Goal: Information Seeking & Learning: Compare options

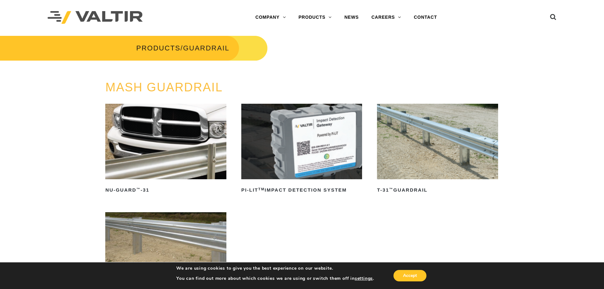
click at [397, 154] on img at bounding box center [437, 141] width 121 height 75
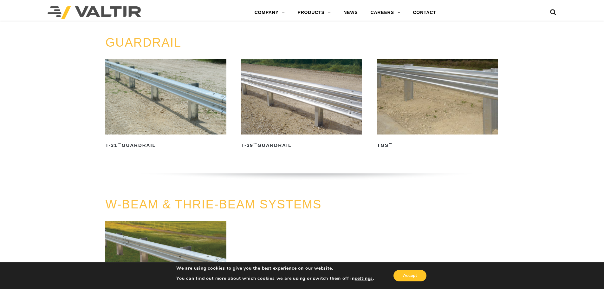
scroll to position [317, 0]
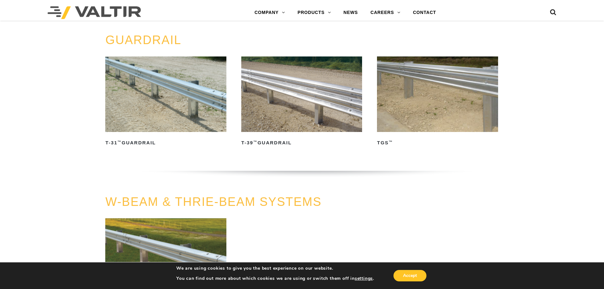
click at [407, 107] on img at bounding box center [437, 93] width 121 height 75
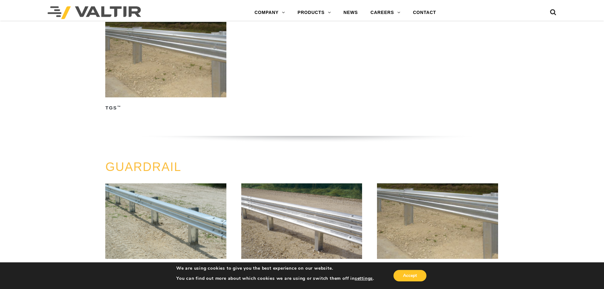
scroll to position [0, 0]
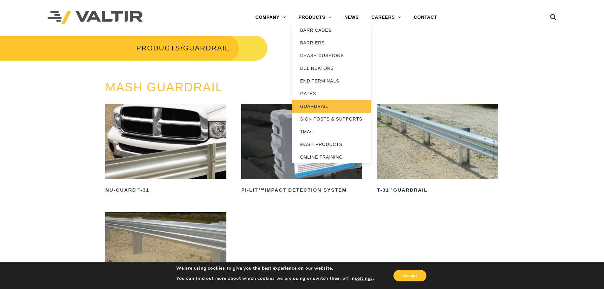
click at [316, 104] on link "GUARDRAIL" at bounding box center [331, 106] width 79 height 13
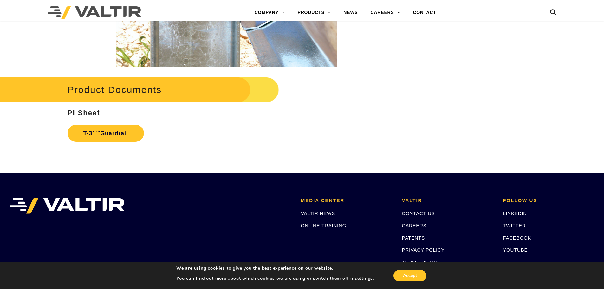
scroll to position [1077, 0]
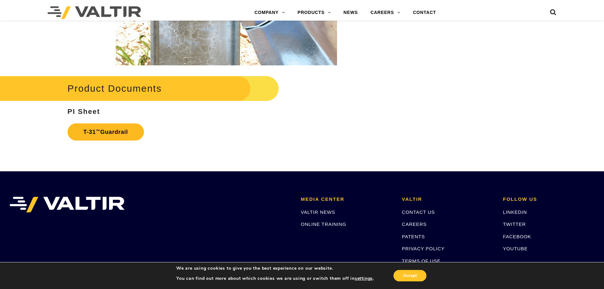
click at [111, 132] on link "T-31 ™ Guardrail" at bounding box center [105, 131] width 76 height 17
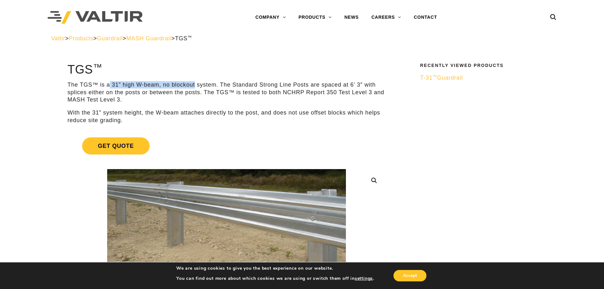
drag, startPoint x: 108, startPoint y: 86, endPoint x: 195, endPoint y: 85, distance: 87.1
click at [195, 85] on p "The TGS™ is a 31” high W-beam, no blockout system. The Standard Strong Line Pos…" at bounding box center [226, 92] width 318 height 22
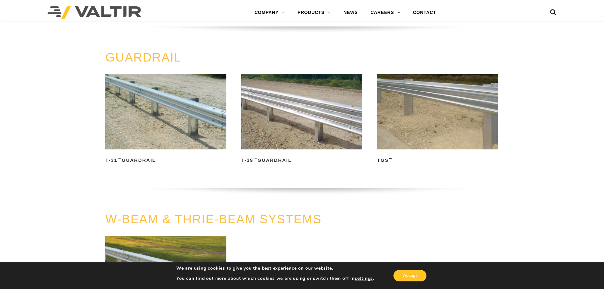
scroll to position [257, 0]
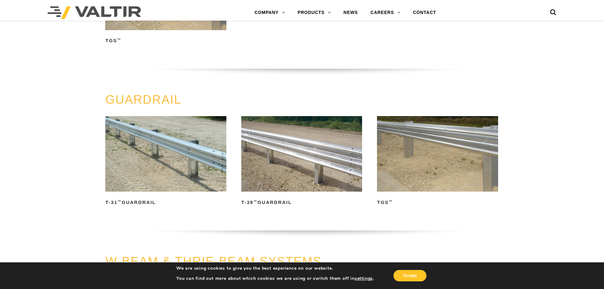
click at [287, 155] on img at bounding box center [301, 153] width 121 height 75
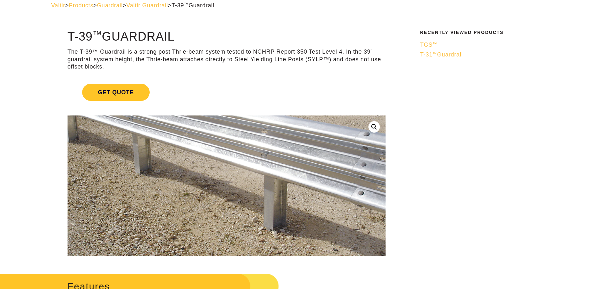
scroll to position [32, 0]
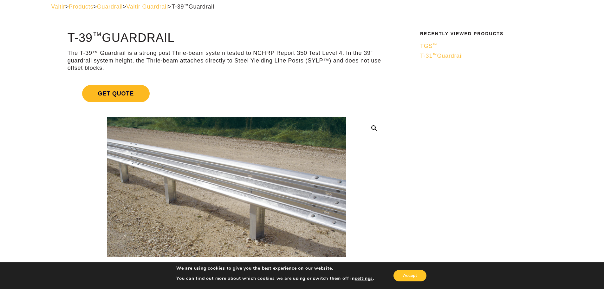
click at [111, 94] on span "Get Quote" at bounding box center [115, 93] width 67 height 17
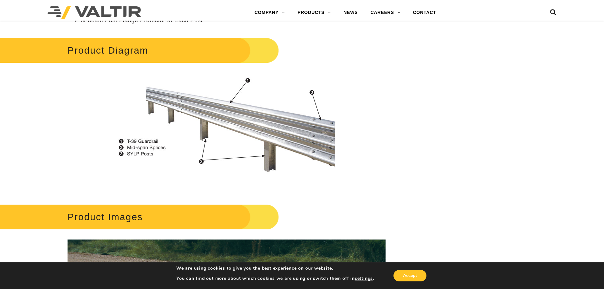
scroll to position [602, 0]
